Goal: Participate in discussion: Engage in conversation with other users on a specific topic

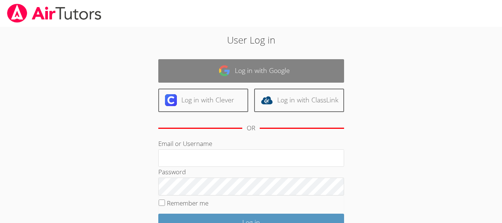
type input "[EMAIL_ADDRESS][DOMAIN_NAME]"
click at [251, 68] on link "Log in with Google" at bounding box center [251, 70] width 186 height 23
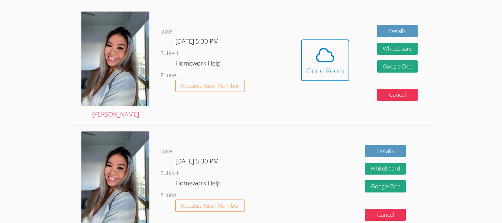
scroll to position [209, 0]
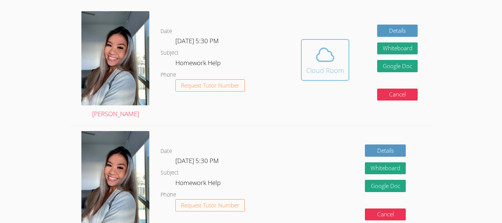
click at [318, 54] on icon at bounding box center [325, 54] width 17 height 13
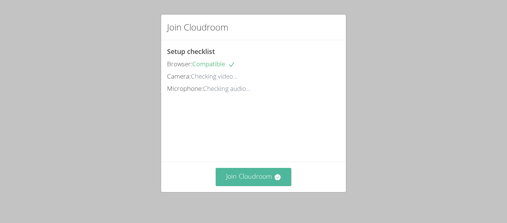
click at [224, 178] on button "Join Cloudroom" at bounding box center [254, 177] width 76 height 18
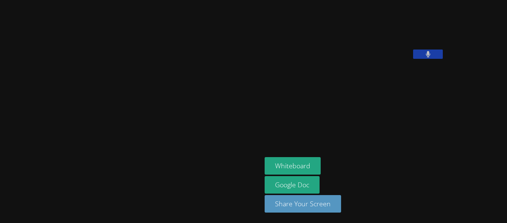
click at [327, 158] on div "Whiteboard Google Doc Share Your Screen" at bounding box center [355, 187] width 180 height 61
click at [413, 59] on button at bounding box center [428, 53] width 30 height 9
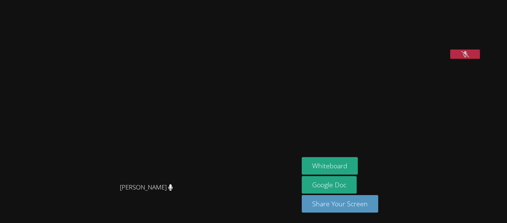
click at [451, 59] on button at bounding box center [466, 53] width 30 height 9
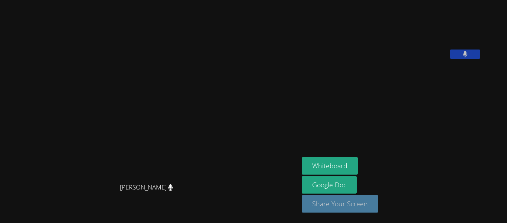
click at [379, 202] on button "Share Your Screen" at bounding box center [340, 203] width 77 height 17
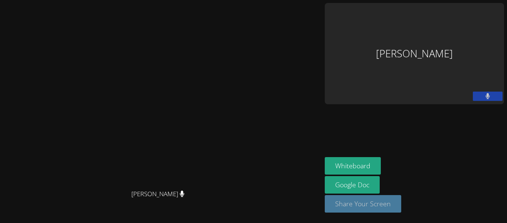
click at [402, 210] on button "Share Your Screen" at bounding box center [363, 203] width 77 height 17
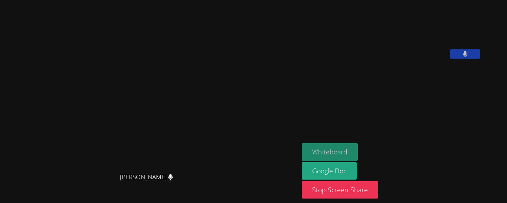
click at [333, 161] on button "Whiteboard" at bounding box center [330, 151] width 56 height 17
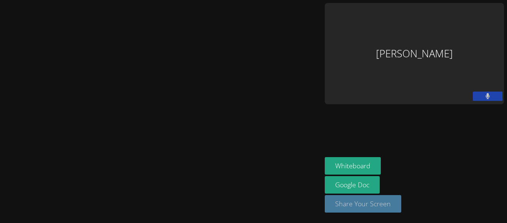
click at [402, 212] on button "Share Your Screen" at bounding box center [363, 203] width 77 height 17
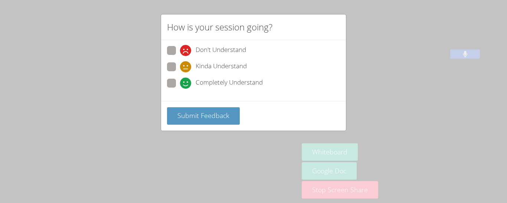
click at [180, 89] on span at bounding box center [180, 89] width 0 height 0
click at [180, 82] on input "Completely Understand" at bounding box center [183, 82] width 6 height 6
radio input "true"
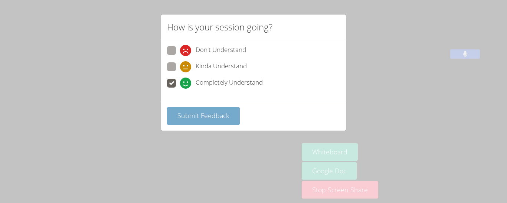
click at [183, 121] on button "Submit Feedback" at bounding box center [203, 115] width 73 height 17
